Goal: Check status: Check status

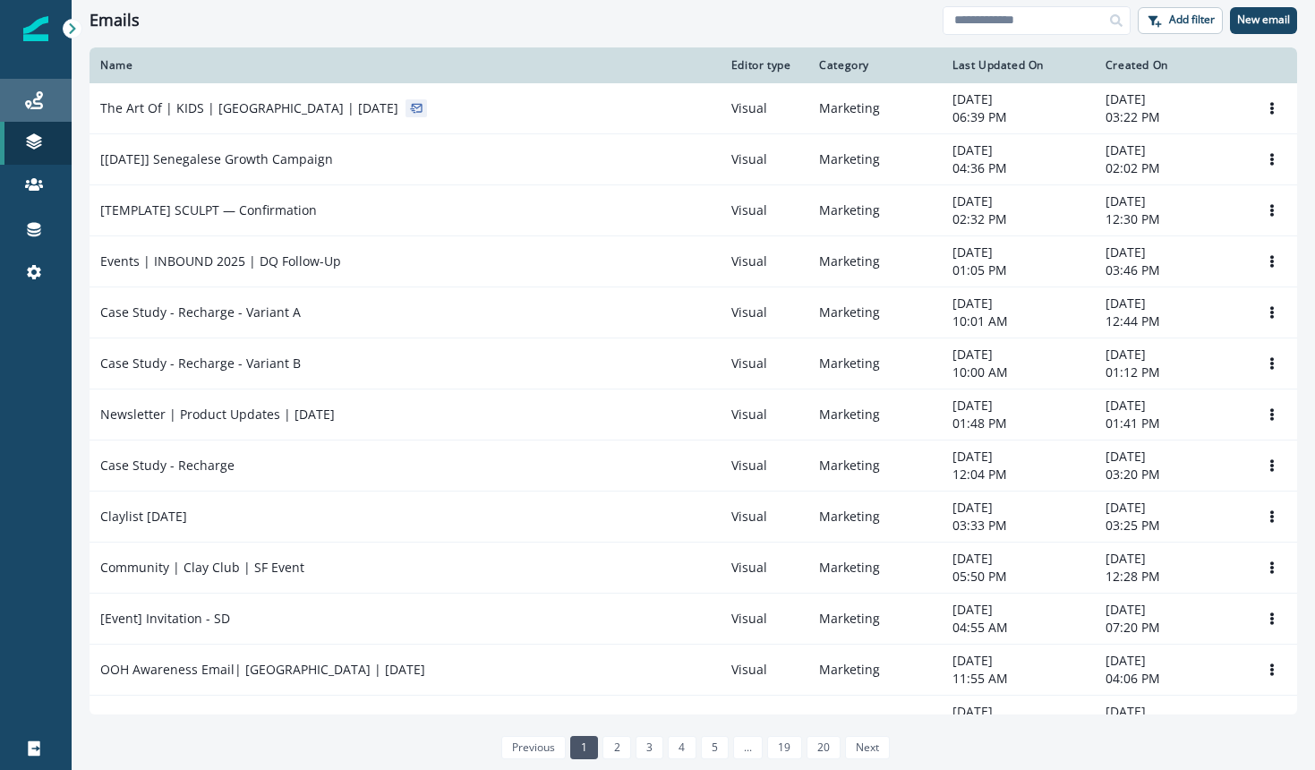
click at [34, 113] on link "Journeys" at bounding box center [36, 100] width 72 height 43
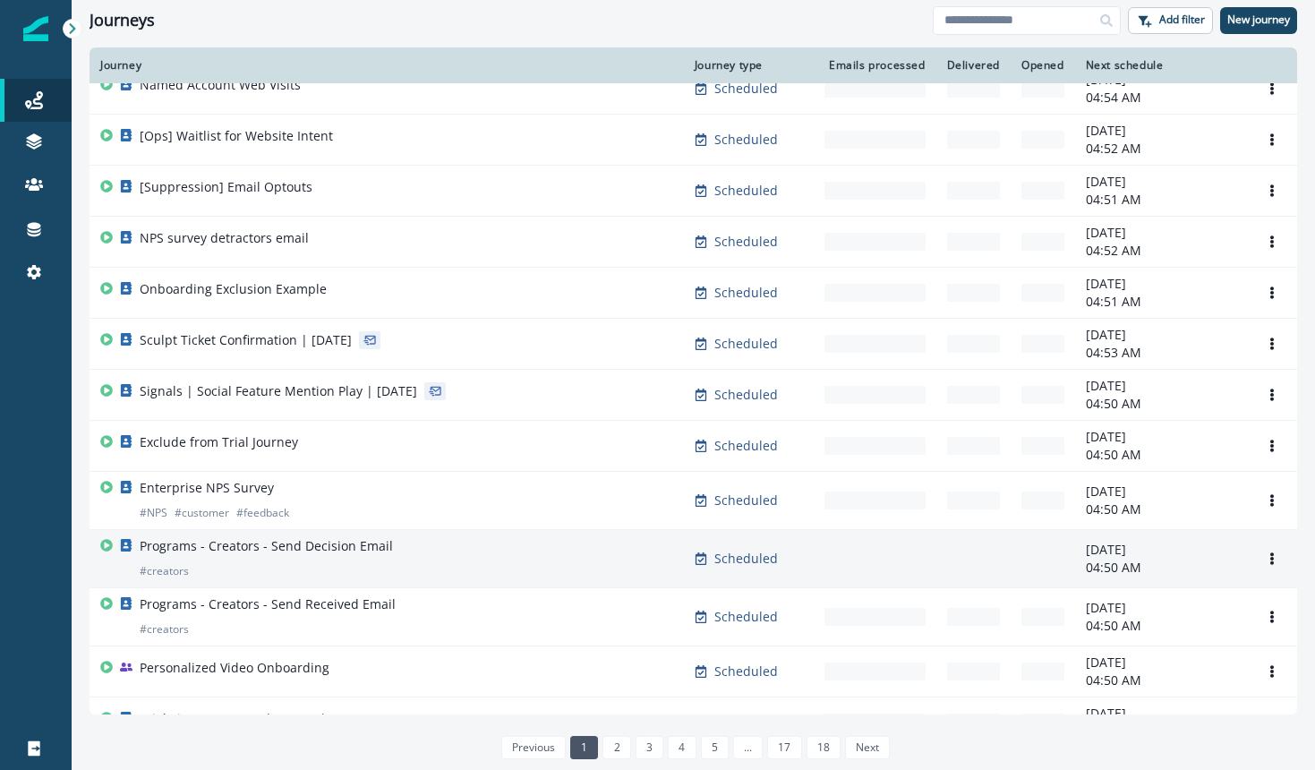
scroll to position [961, 0]
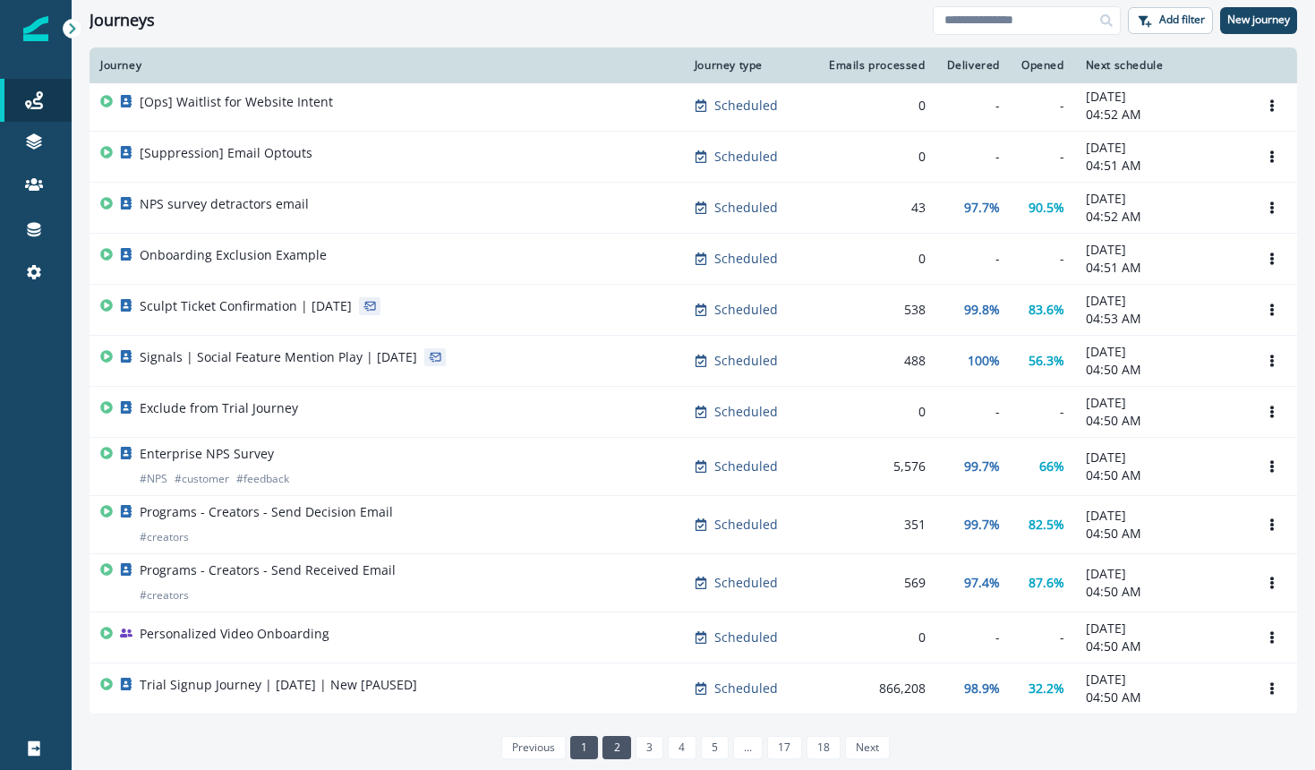
click at [609, 742] on link "2" at bounding box center [616, 747] width 28 height 23
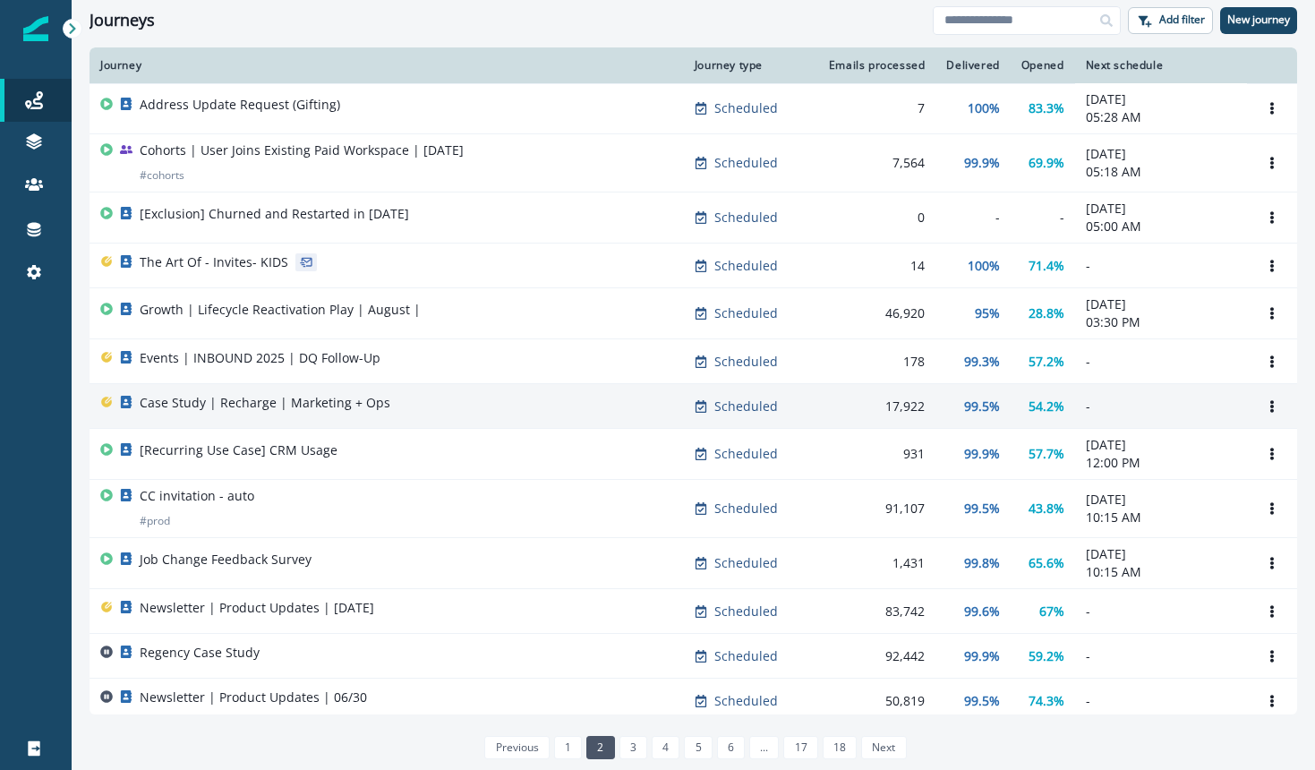
click at [252, 398] on p "Case Study | Recharge | Marketing + Ops" at bounding box center [265, 403] width 251 height 18
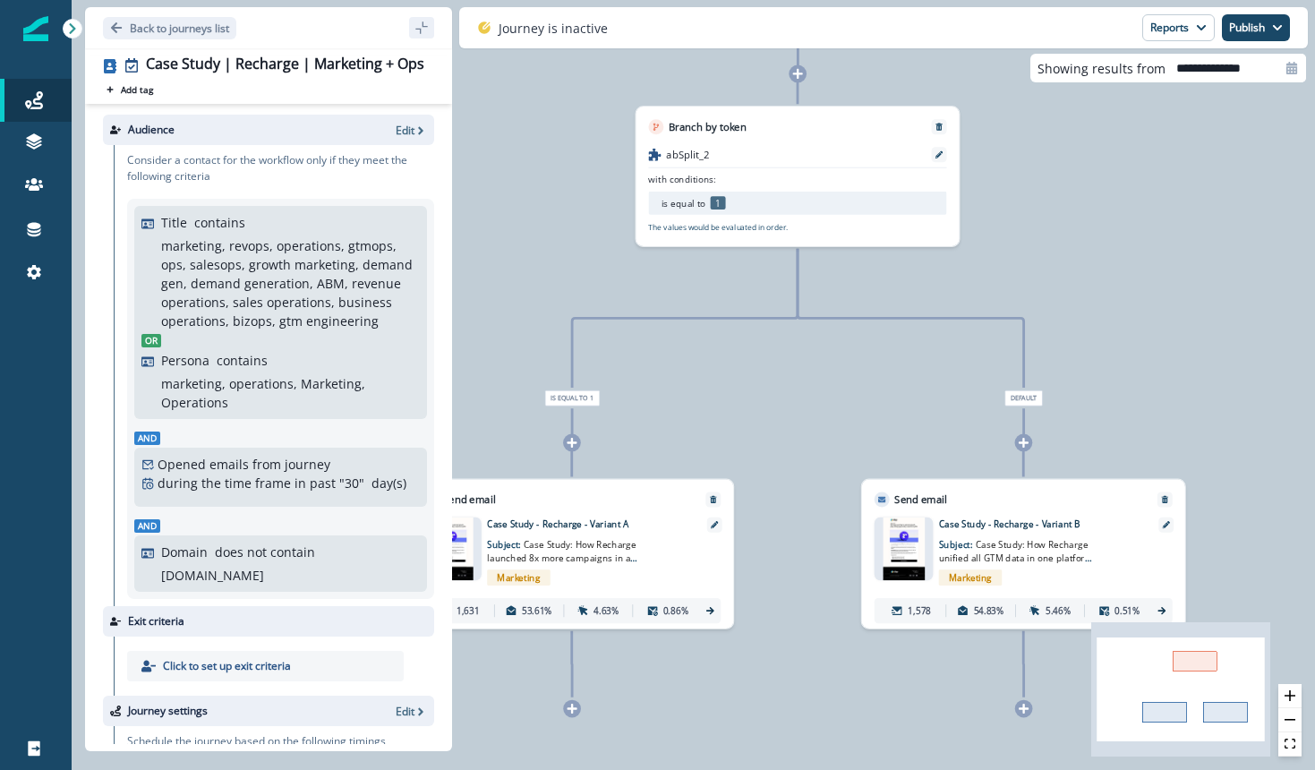
click at [391, 138] on div "Audience Edit" at bounding box center [268, 130] width 331 height 30
click at [397, 131] on p "Edit" at bounding box center [405, 130] width 19 height 15
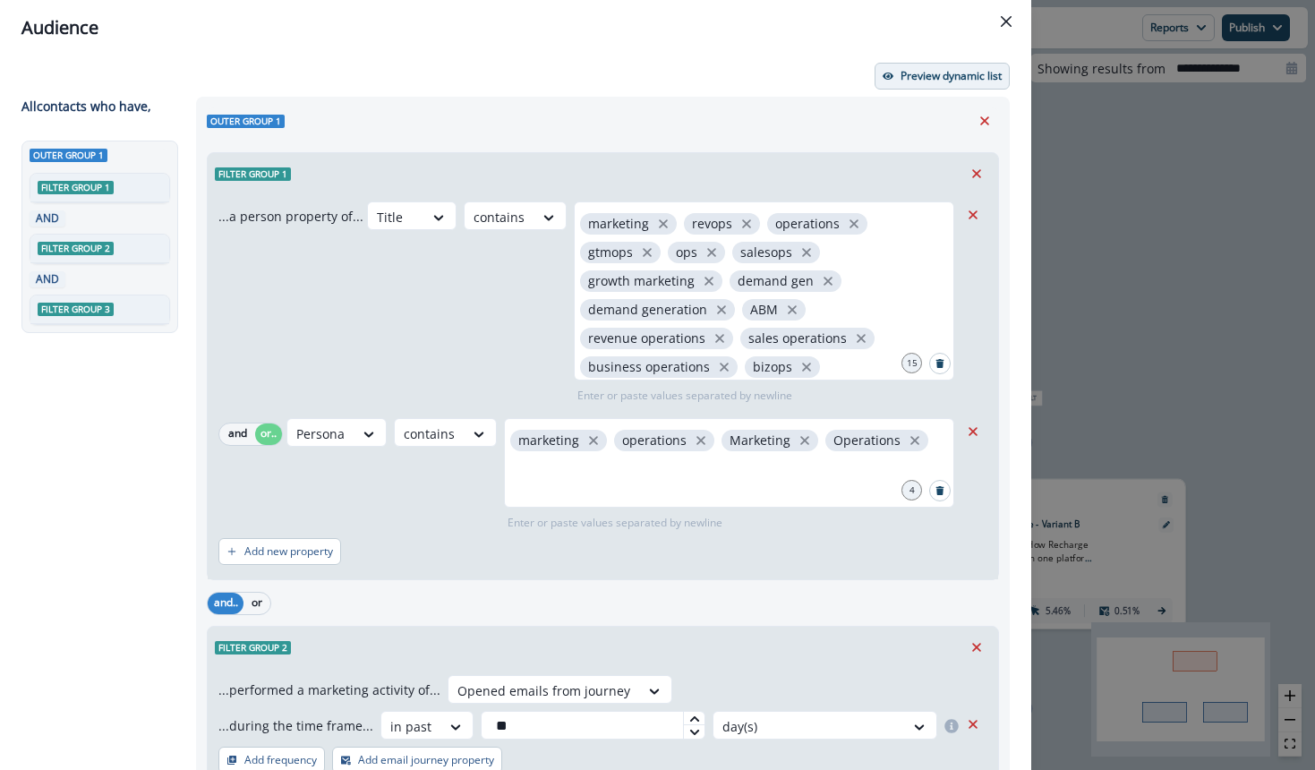
click at [923, 74] on p "Preview dynamic list" at bounding box center [951, 76] width 101 height 13
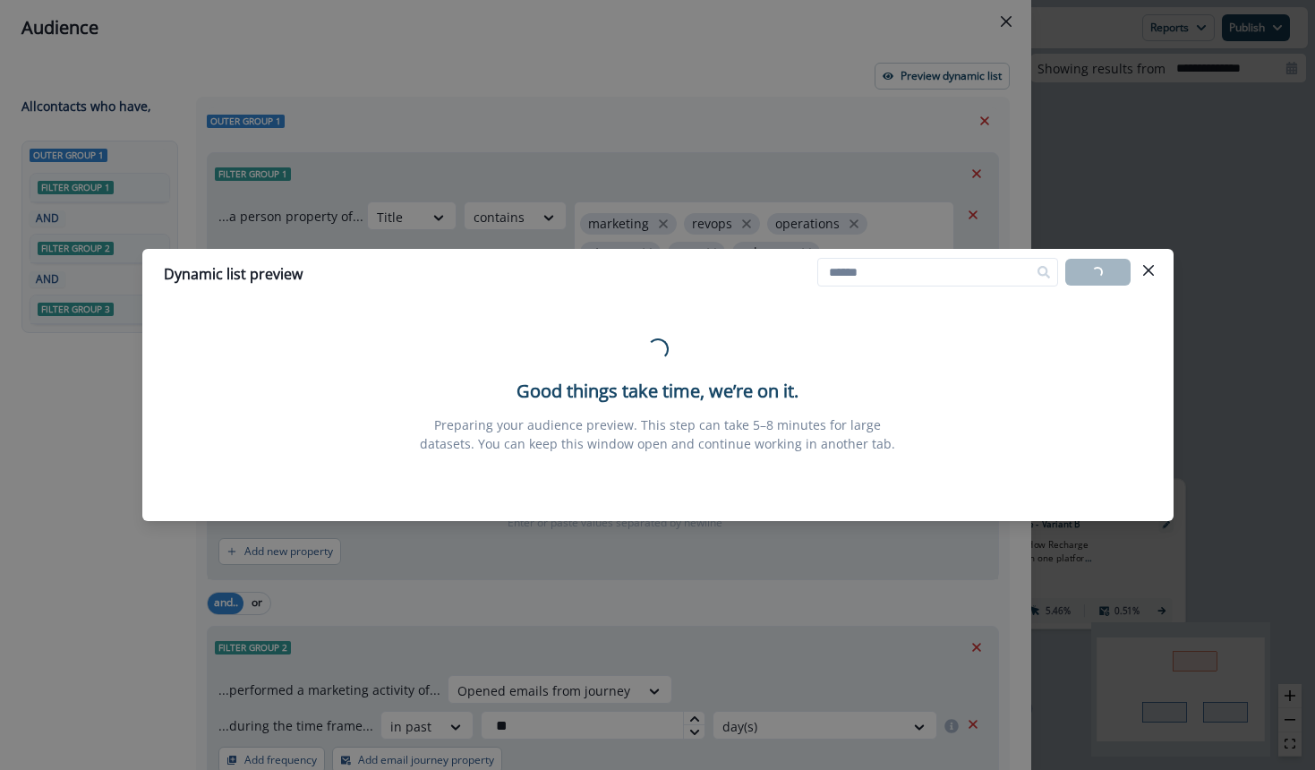
click at [1197, 98] on div "Dynamic list preview Loading... Export list Loading... Good things take time, w…" at bounding box center [657, 385] width 1315 height 770
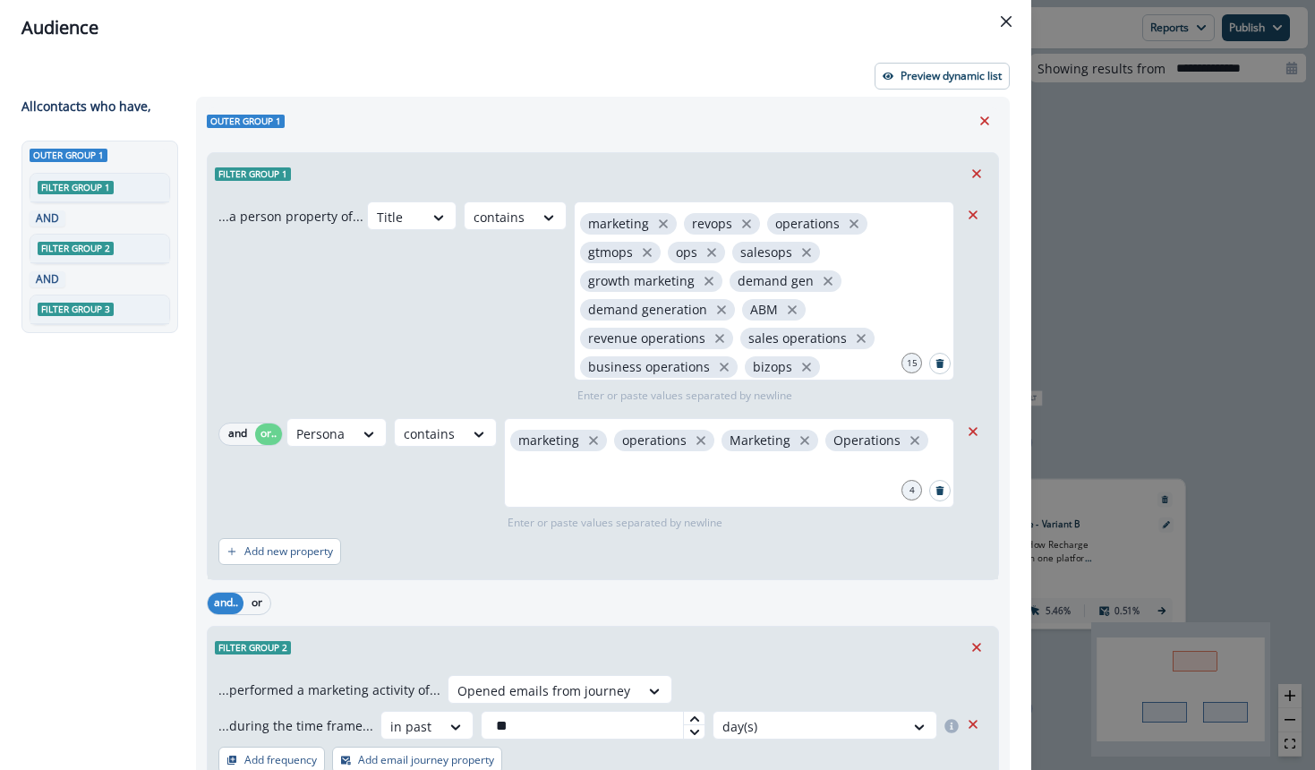
click at [1149, 346] on div "Audience Preview dynamic list All contact s who have, Outer group 1 Filter grou…" at bounding box center [657, 385] width 1315 height 770
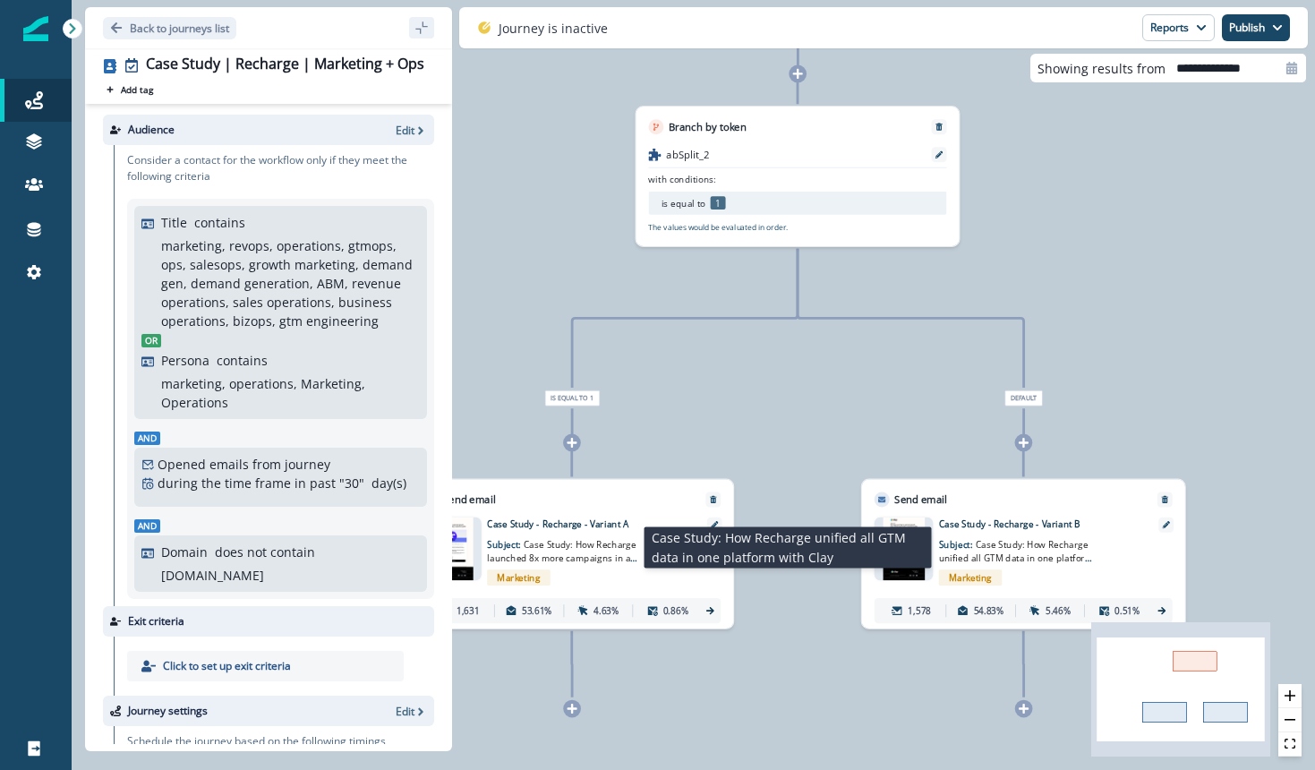
click at [1020, 565] on div "Marketing" at bounding box center [1042, 578] width 207 height 26
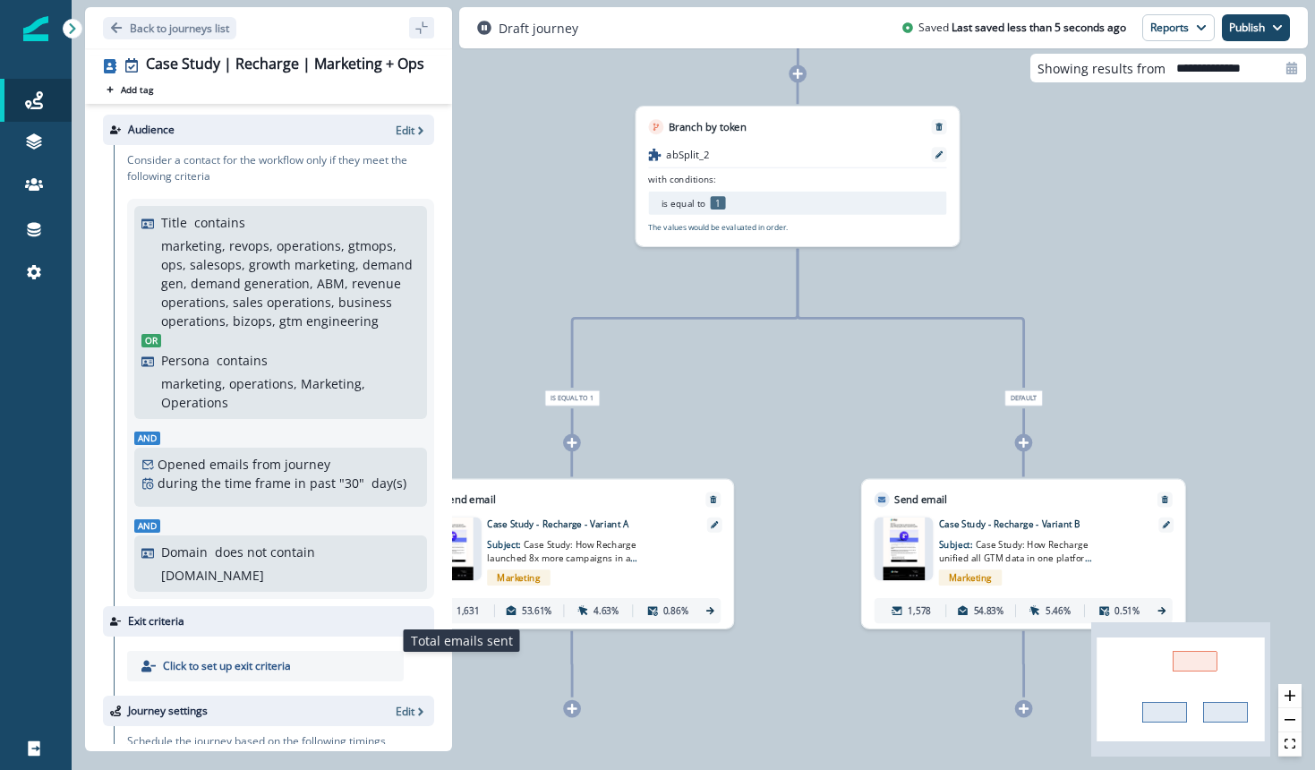
click at [465, 610] on p "1,631" at bounding box center [468, 610] width 22 height 13
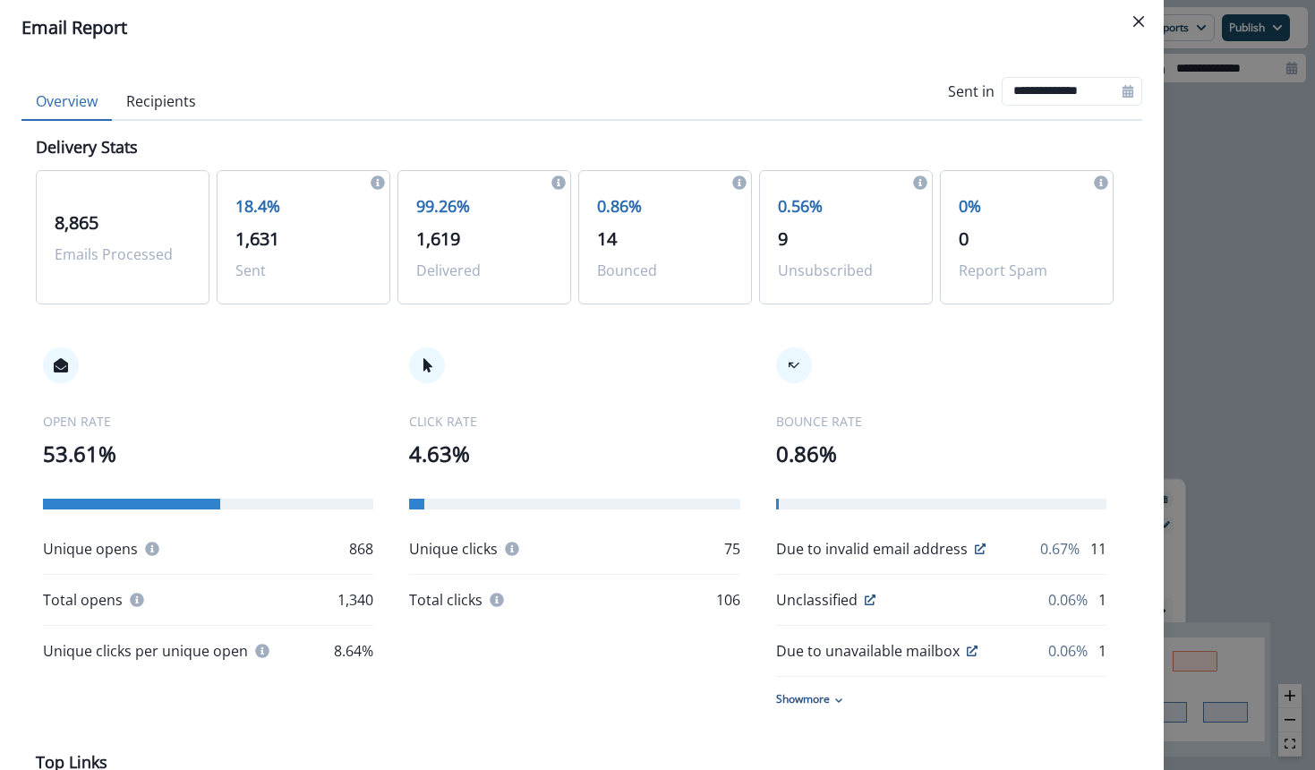
click at [167, 110] on button "Recipients" at bounding box center [161, 102] width 98 height 38
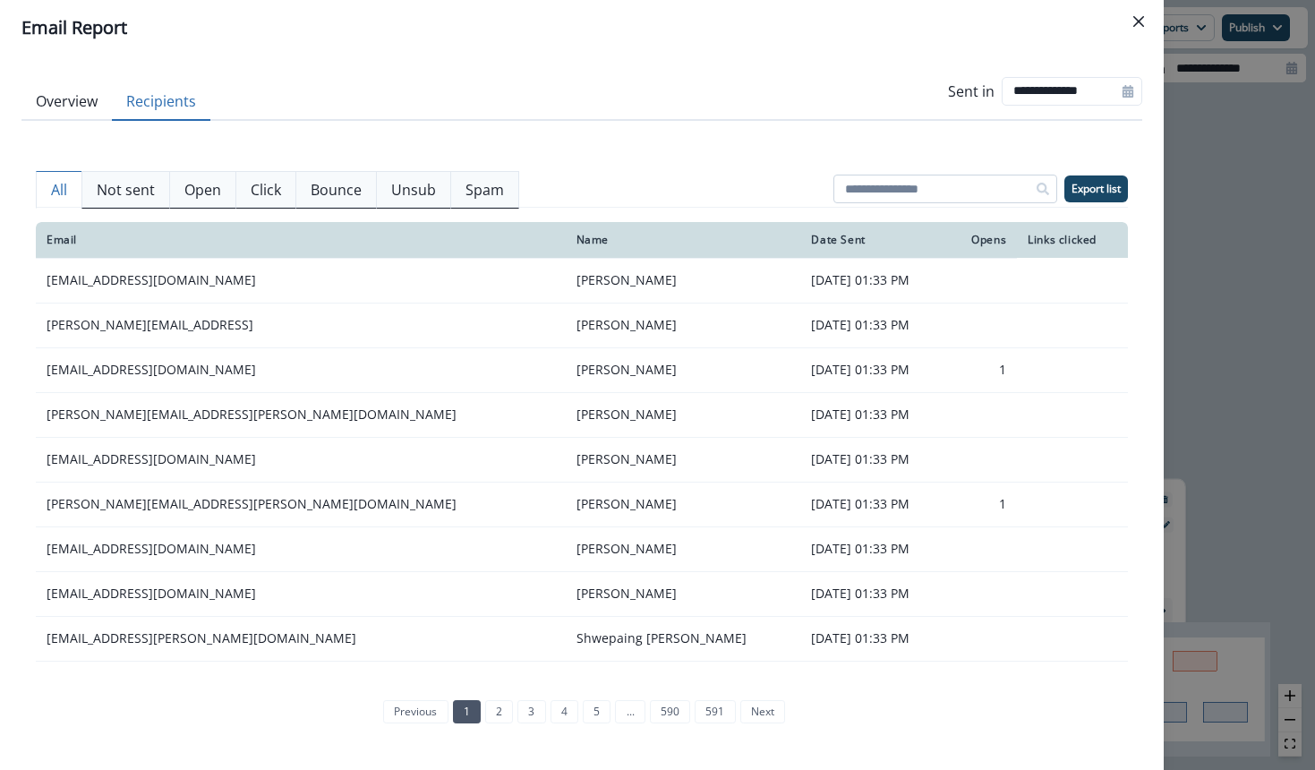
click at [900, 190] on input at bounding box center [945, 189] width 224 height 29
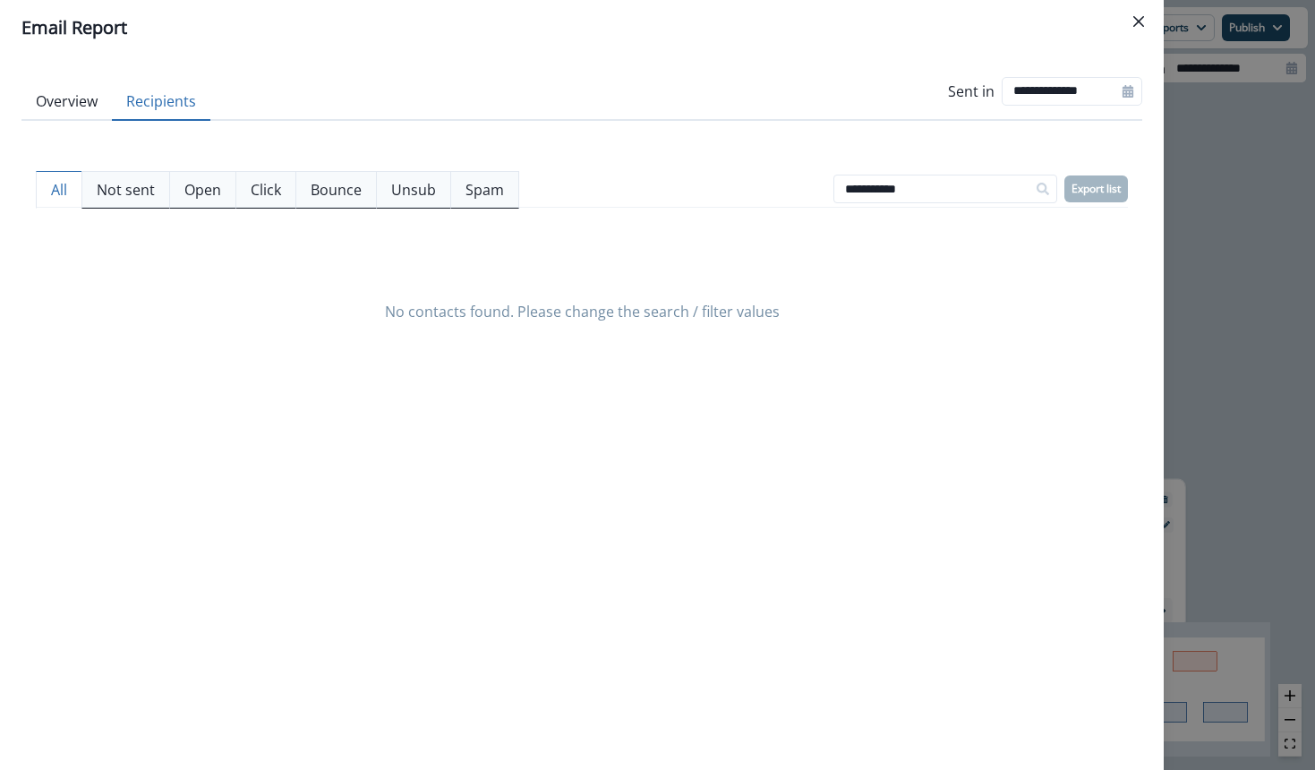
type input "**********"
